Goal: Task Accomplishment & Management: Complete application form

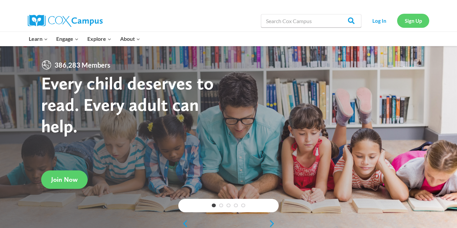
click at [411, 21] on link "Sign Up" at bounding box center [413, 21] width 32 height 14
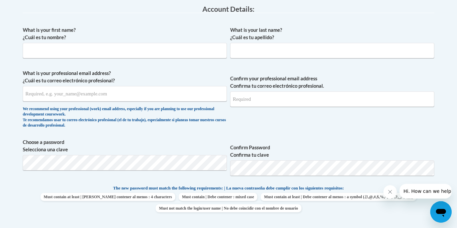
scroll to position [181, 0]
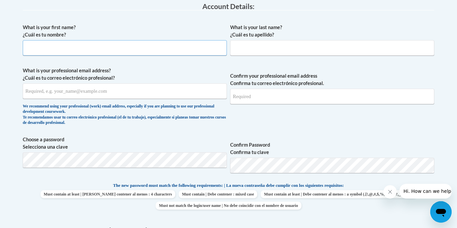
click at [38, 50] on input "What is your first name? ¿Cuál es tu nombre?" at bounding box center [125, 47] width 204 height 15
type input "r"
type input "Reagan"
type input "Chipley"
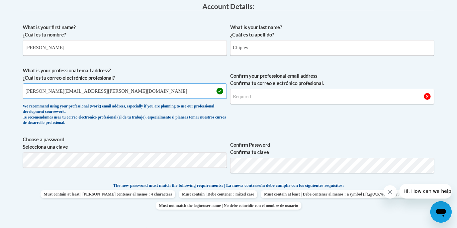
type input "reagan.chipley@kosciuskoschools.com"
click at [271, 99] on input "Confirm your professional email address Confirma tu correo electrónico profesio…" at bounding box center [332, 96] width 204 height 15
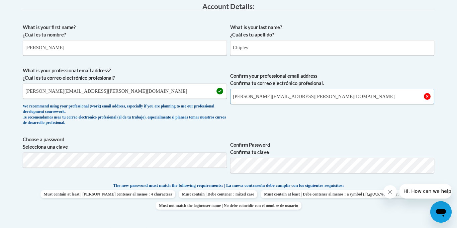
type input "reagan.chipley@kosciuskoschools.com"
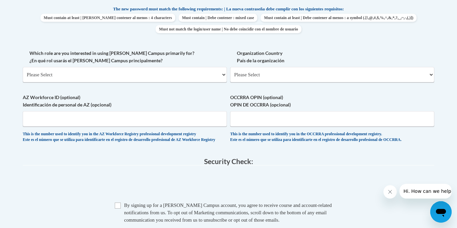
scroll to position [360, 0]
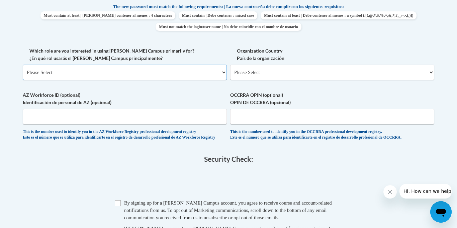
click at [70, 73] on select "Please Select College/University | Colegio/Universidad Community/Nonprofit Part…" at bounding box center [125, 72] width 204 height 15
select select "fbf2d438-af2f-41f8-98f1-81c410e29de3"
click at [23, 65] on select "Please Select College/University | Colegio/Universidad Community/Nonprofit Part…" at bounding box center [125, 72] width 204 height 15
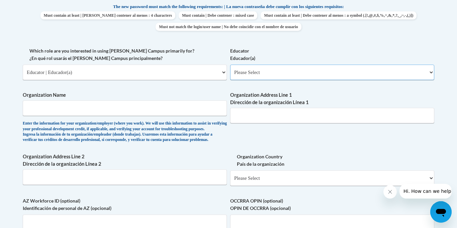
click at [255, 75] on select "Please Select Early Learning/Daycare Teacher/Family Home Care Provider | Maestr…" at bounding box center [332, 72] width 204 height 15
select select "8e40623d-54d0-45cd-9f92-5df65cd3f8cf"
click at [230, 65] on select "Please Select Early Learning/Daycare Teacher/Family Home Care Provider | Maestr…" at bounding box center [332, 72] width 204 height 15
click at [114, 108] on input "Organization Name" at bounding box center [125, 107] width 204 height 15
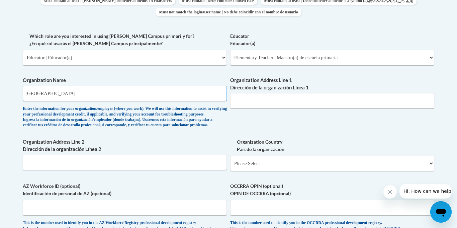
scroll to position [373, 0]
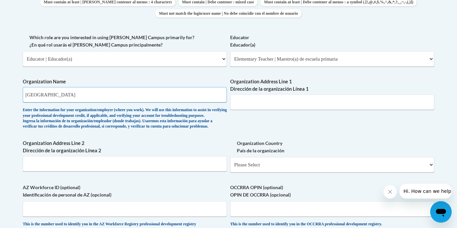
type input "Kosciusko School District"
click at [242, 172] on select "Please Select United States | Estados Unidos Outside of the United States | Fue…" at bounding box center [332, 164] width 204 height 15
select select "ad49bcad-a171-4b2e-b99c-48b446064914"
click at [230, 167] on select "Please Select United States | Estados Unidos Outside of the United States | Fue…" at bounding box center [332, 164] width 204 height 15
select select
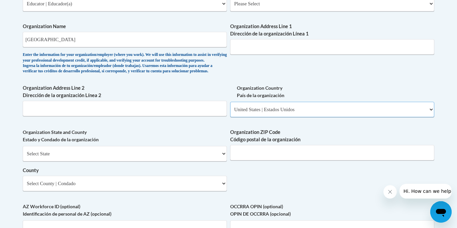
scroll to position [427, 0]
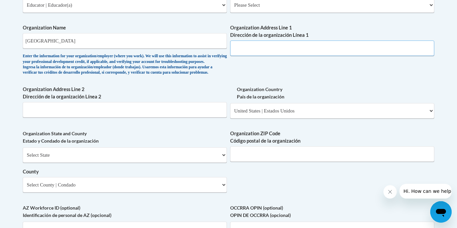
click at [300, 52] on input "Organization Address Line 1 Dirección de la organización Línea 1" at bounding box center [332, 47] width 204 height 15
type input "229 West Washington St"
select select "Mississippi"
select select "Attala"
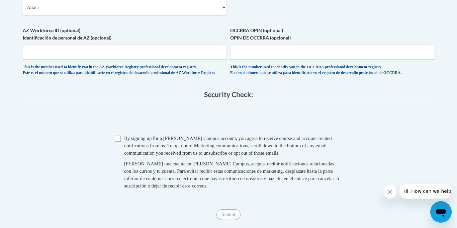
scroll to position [625, 0]
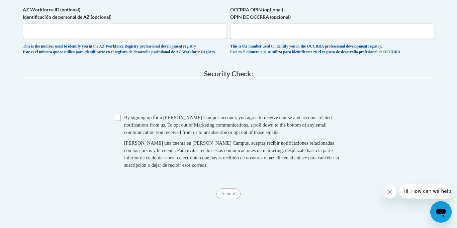
type input "39090"
click at [118, 121] on input "Checkbox" at bounding box center [118, 118] width 6 height 6
checkbox input "true"
click at [234, 199] on input "Submit" at bounding box center [228, 193] width 24 height 11
